Goal: Task Accomplishment & Management: Manage account settings

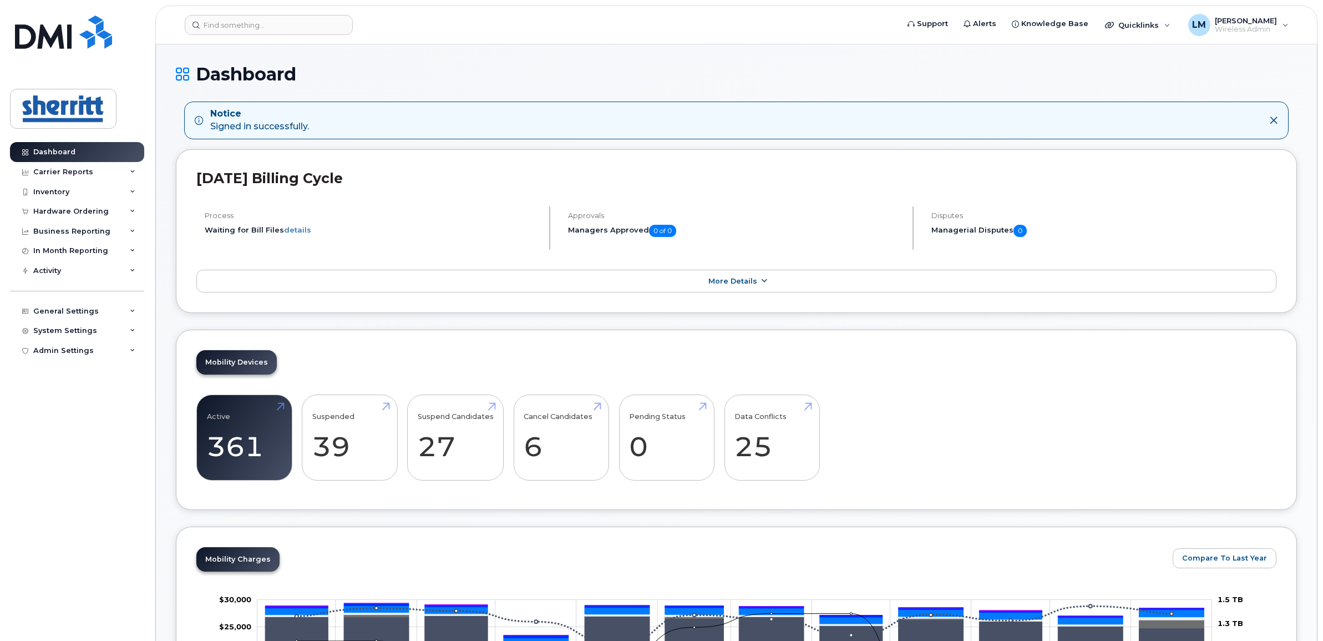
click at [739, 284] on span "More Details" at bounding box center [733, 281] width 49 height 8
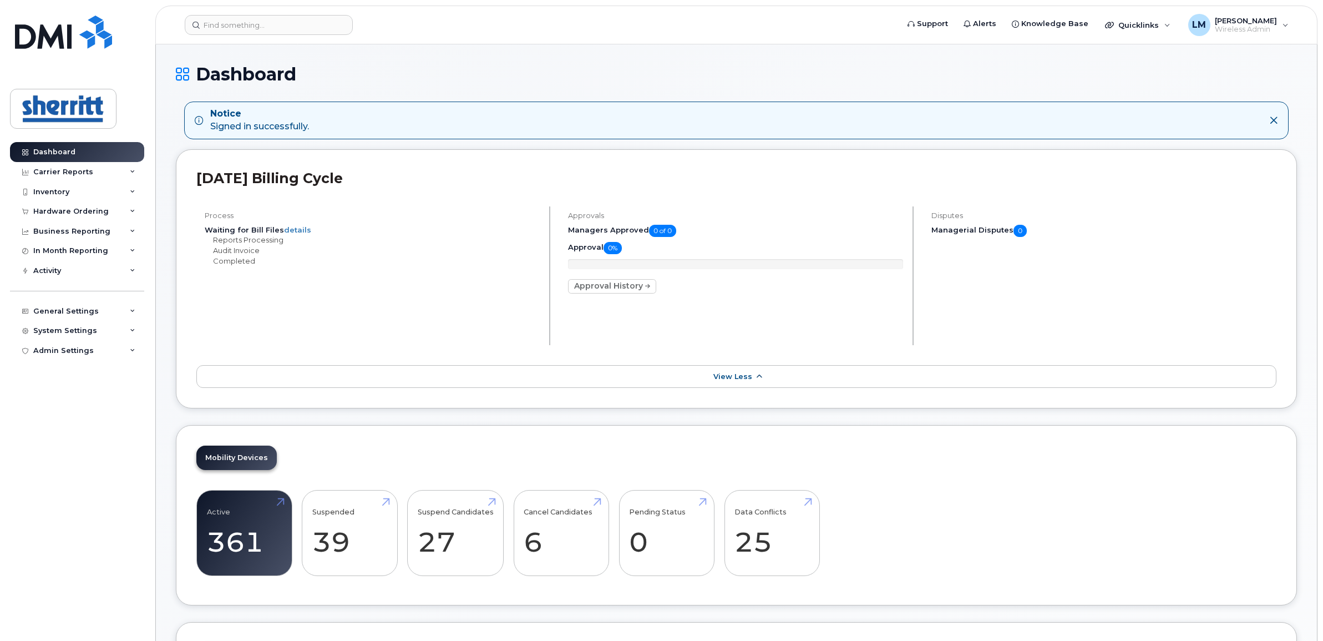
click at [747, 378] on span "View Less" at bounding box center [733, 376] width 39 height 8
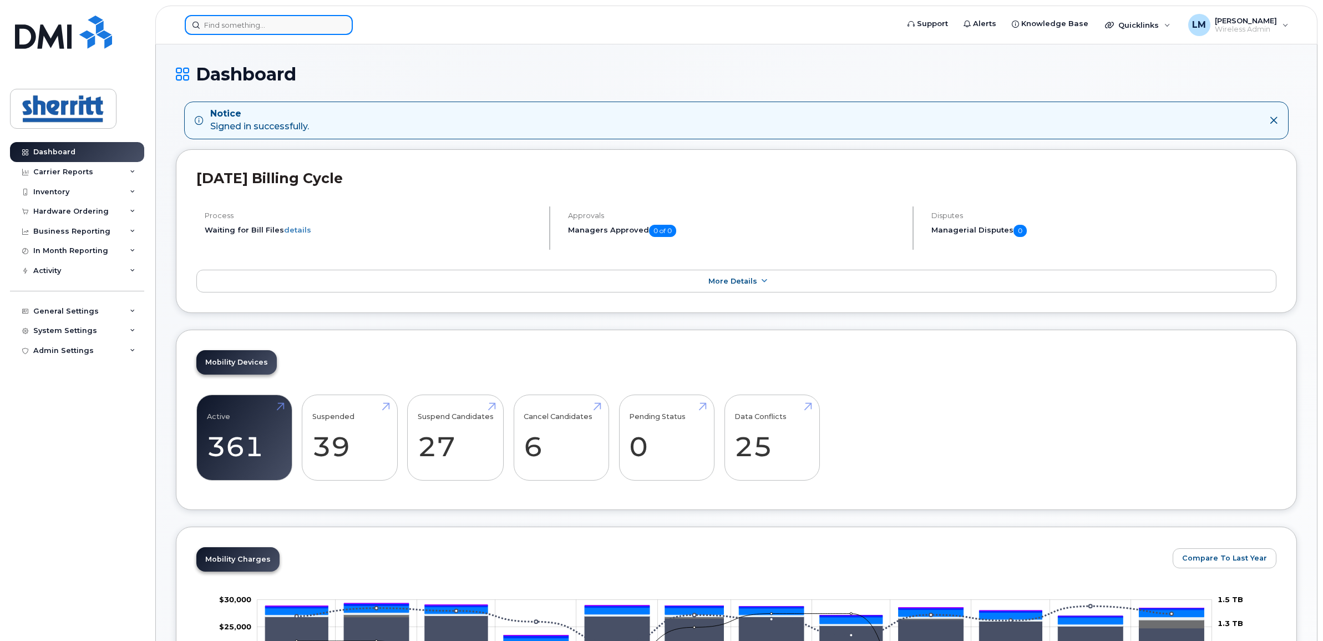
click at [249, 25] on input at bounding box center [269, 25] width 168 height 20
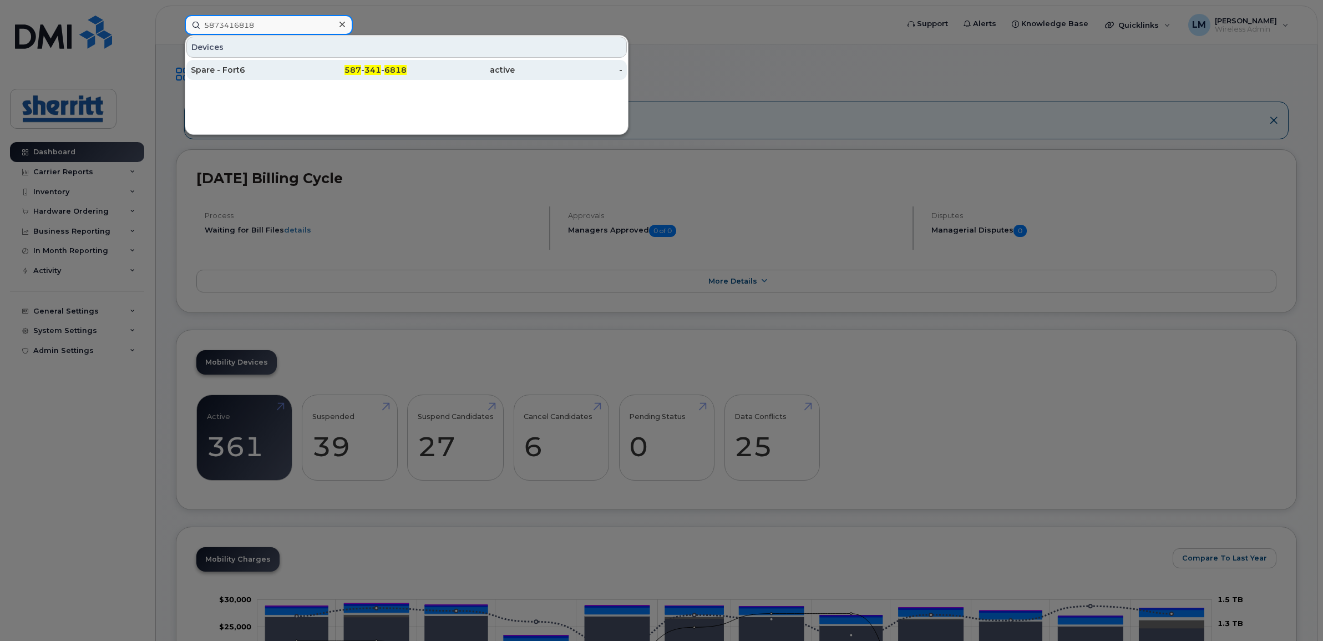
type input "5873416818"
click at [299, 62] on div "Spare - Fort6" at bounding box center [353, 70] width 108 height 20
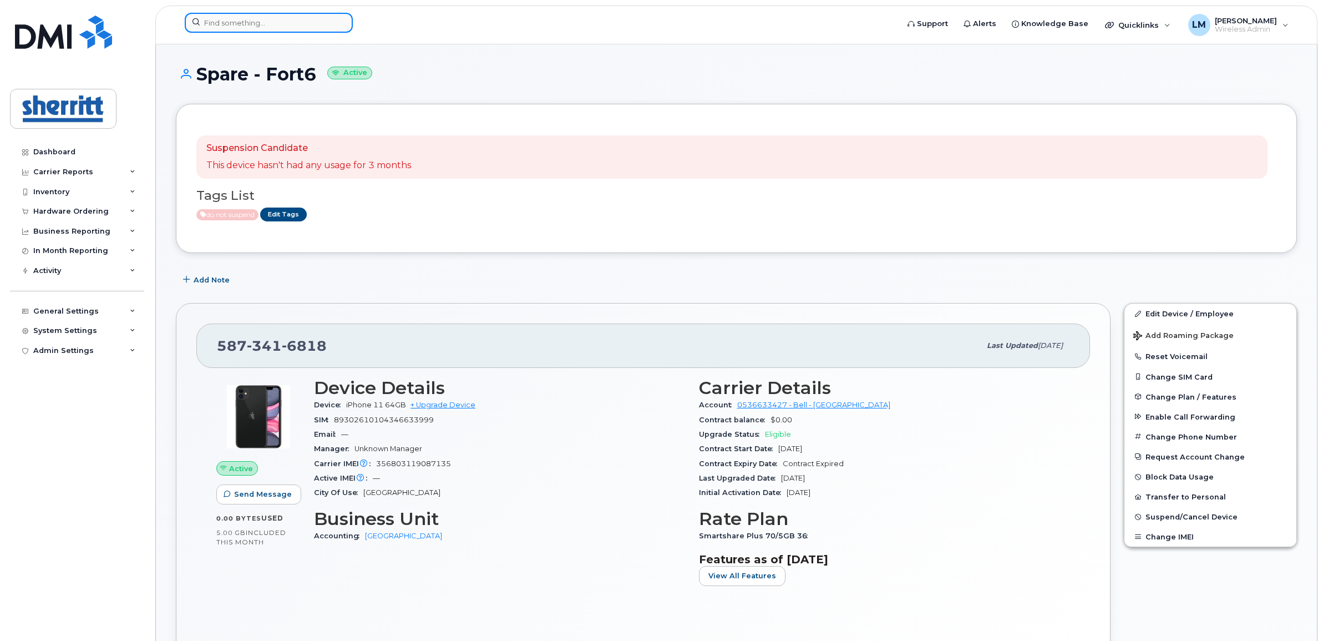
click at [264, 23] on input at bounding box center [269, 23] width 168 height 20
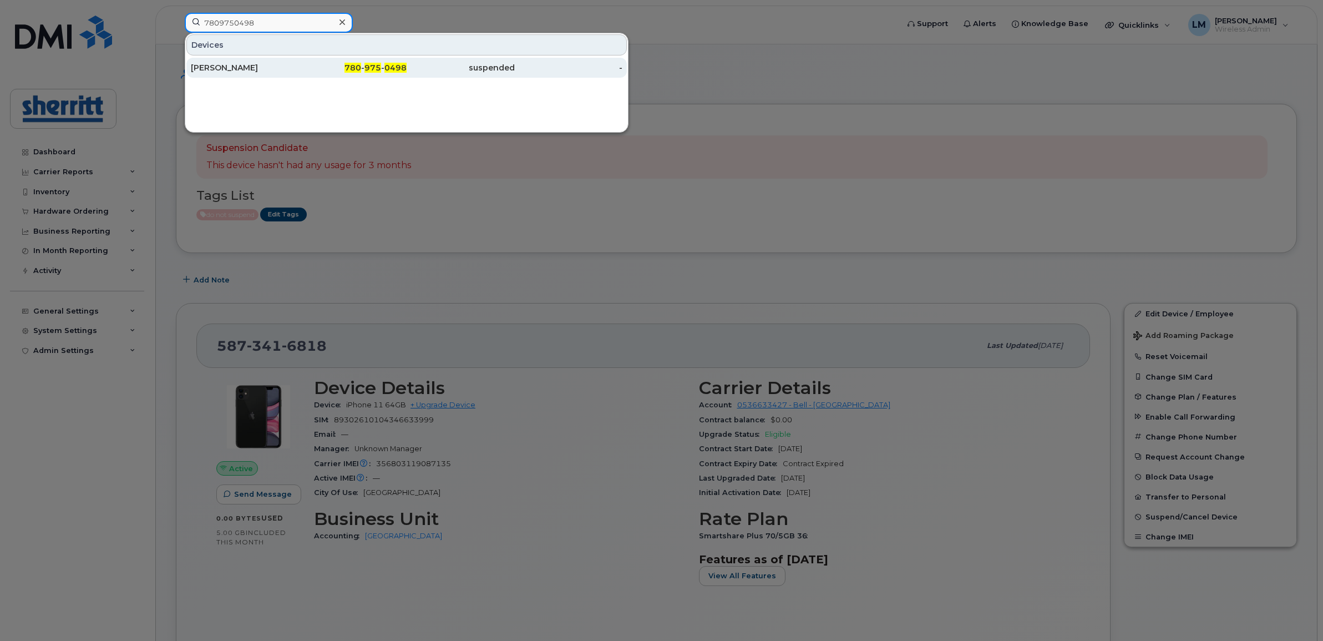
type input "7809750498"
click at [279, 65] on div "[PERSON_NAME]" at bounding box center [245, 67] width 108 height 11
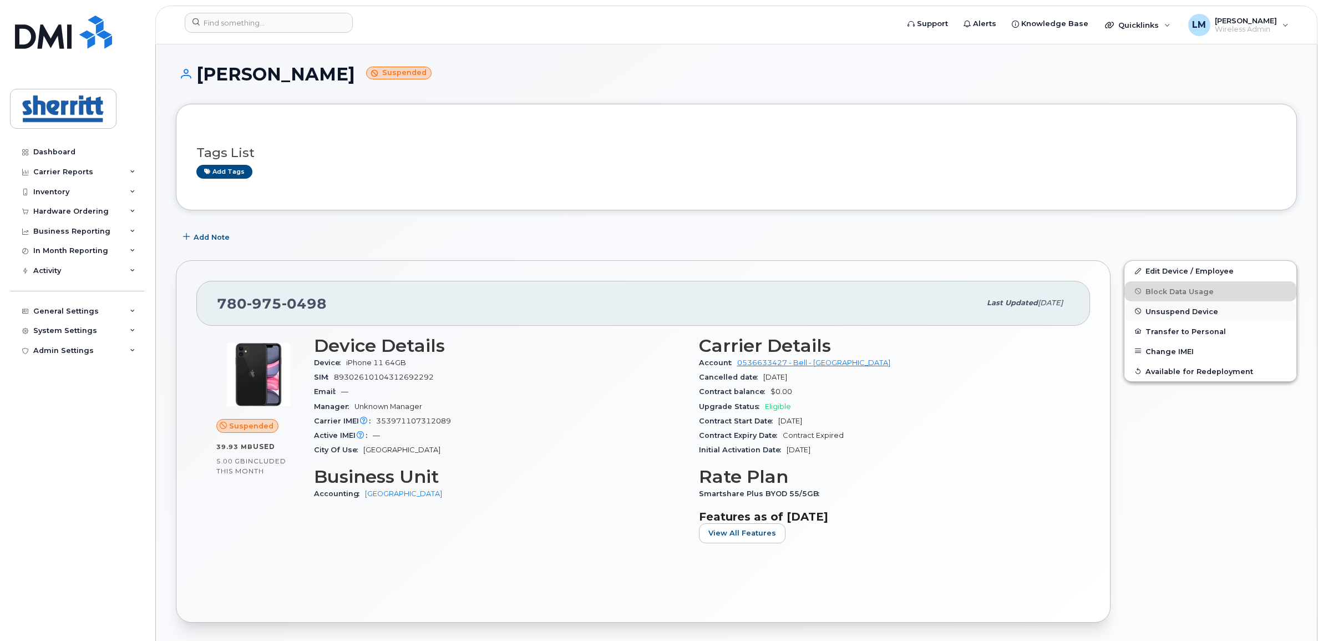
click at [1167, 312] on span "Unsuspend Device" at bounding box center [1182, 311] width 73 height 8
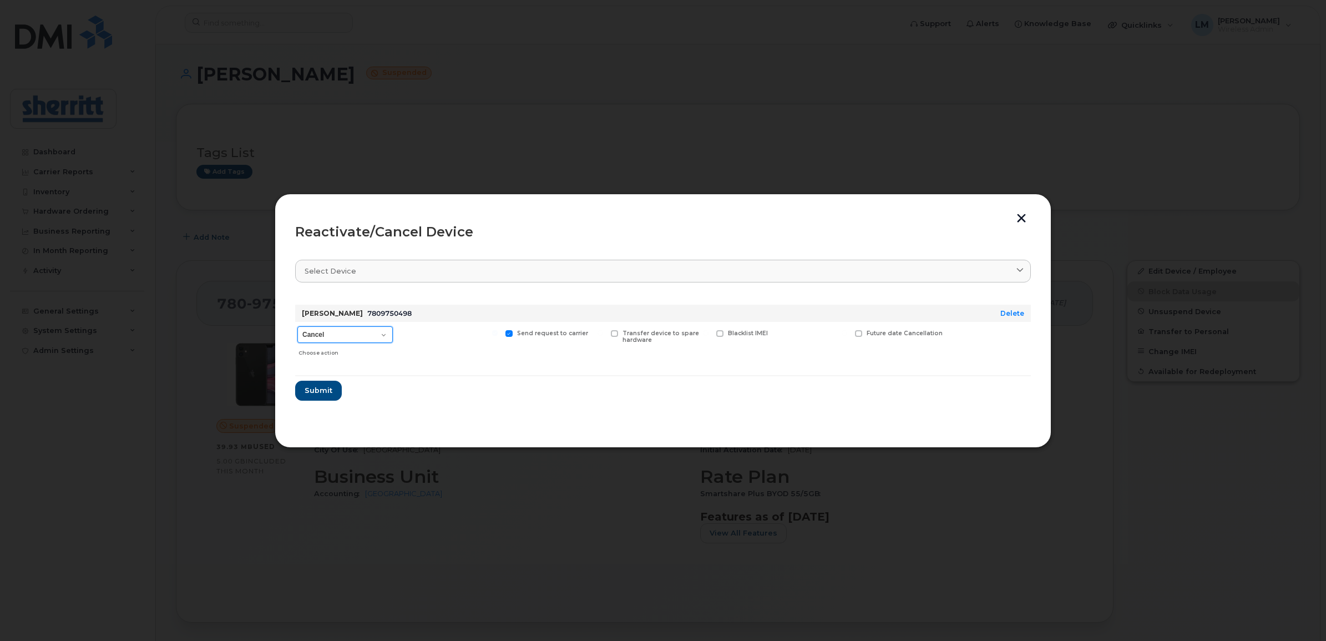
click at [382, 336] on select "Cancel Suspend - Extend Suspension Reactivate" at bounding box center [344, 334] width 95 height 17
select select "[object Object]"
click at [297, 326] on select "Cancel Suspend - Extend Suspension Reactivate" at bounding box center [344, 334] width 95 height 17
click at [331, 385] on button "Submit" at bounding box center [317, 391] width 45 height 20
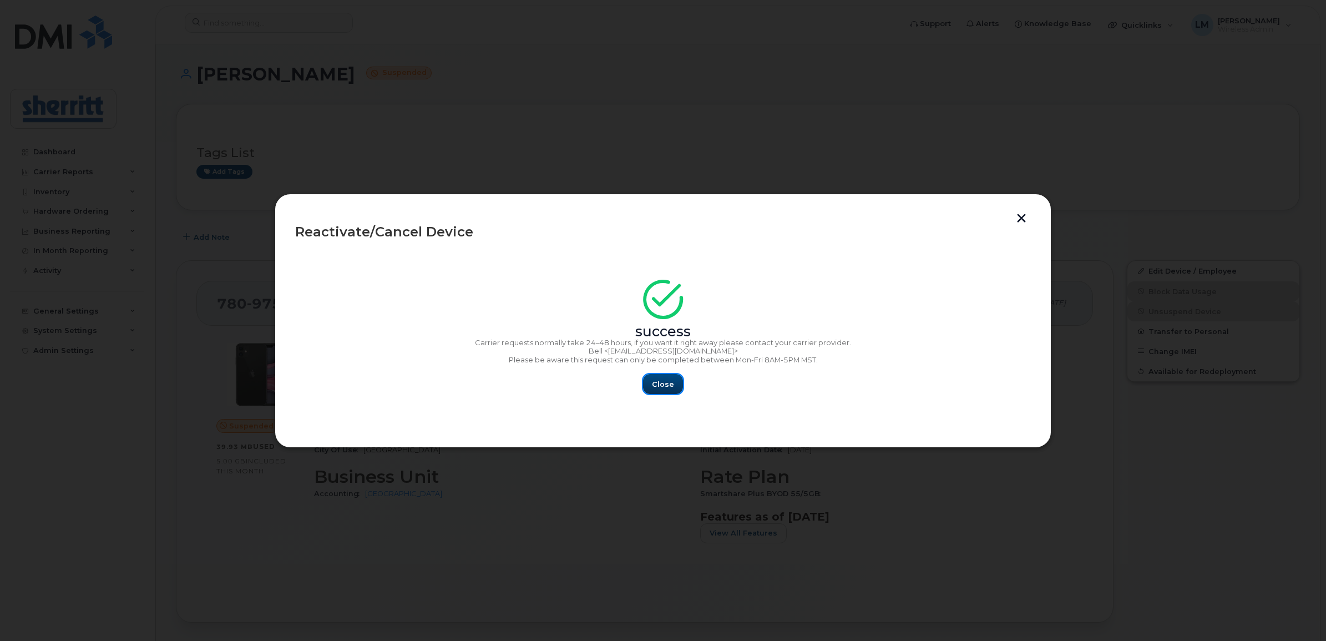
click at [661, 386] on span "Close" at bounding box center [663, 384] width 22 height 11
